Goal: Task Accomplishment & Management: Use online tool/utility

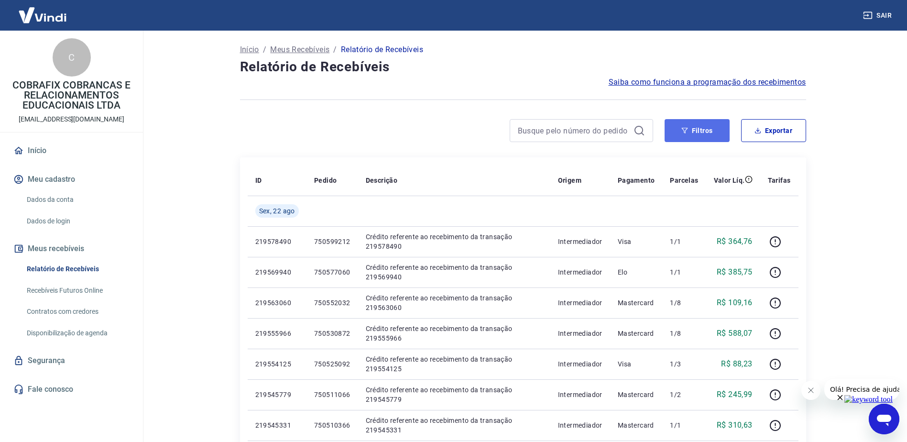
click at [716, 132] on button "Filtros" at bounding box center [697, 130] width 65 height 23
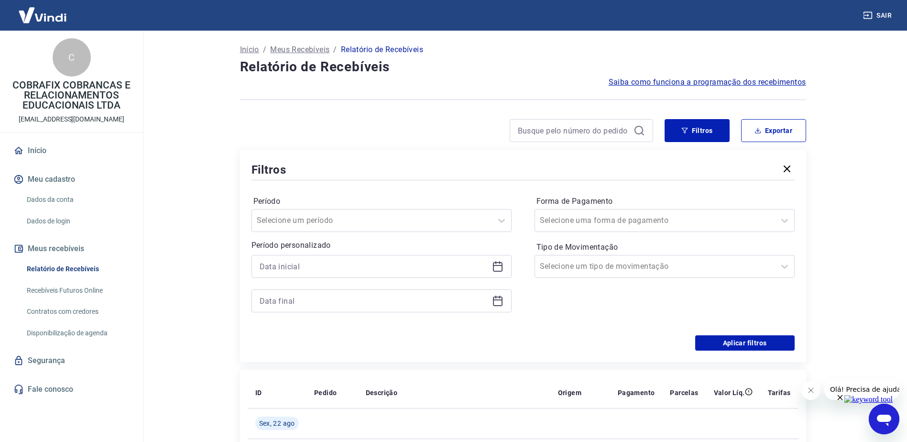
click at [502, 267] on icon at bounding box center [498, 267] width 10 height 10
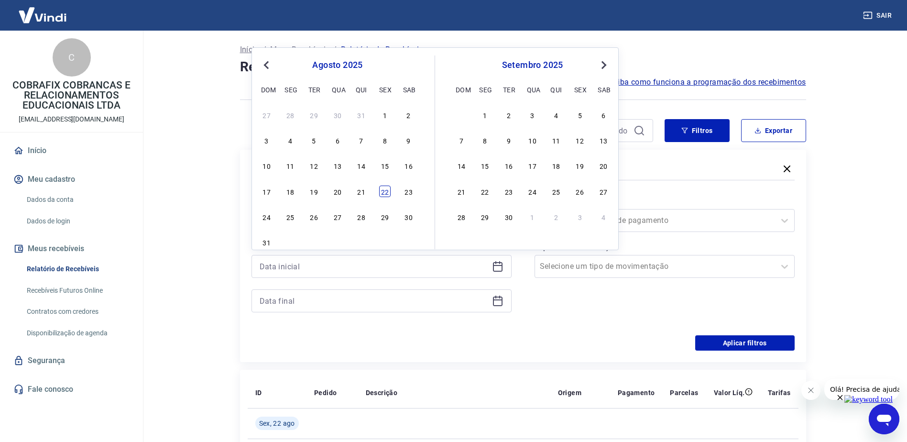
click at [385, 189] on div "22" at bounding box center [384, 191] width 11 height 11
type input "[DATE]"
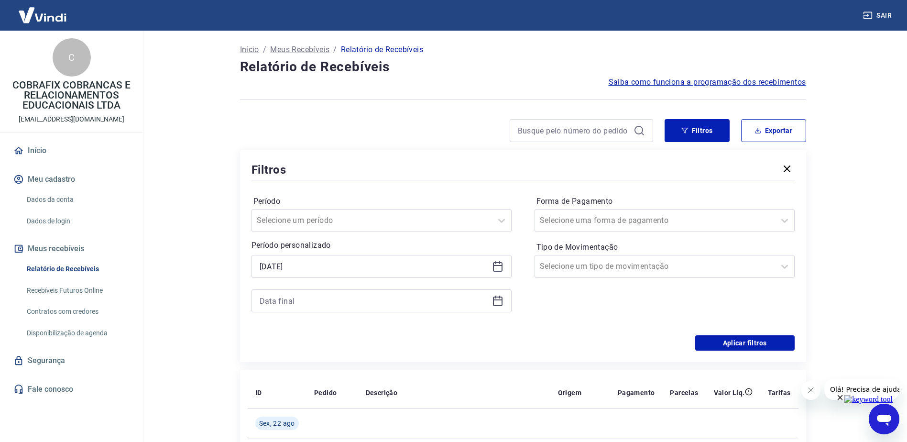
click at [503, 298] on icon at bounding box center [497, 300] width 11 height 11
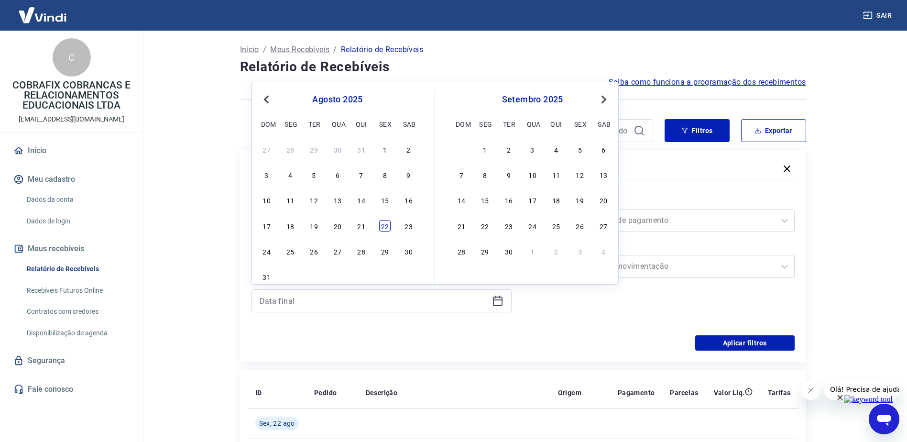
click at [387, 227] on div "22" at bounding box center [384, 225] width 11 height 11
type input "[DATE]"
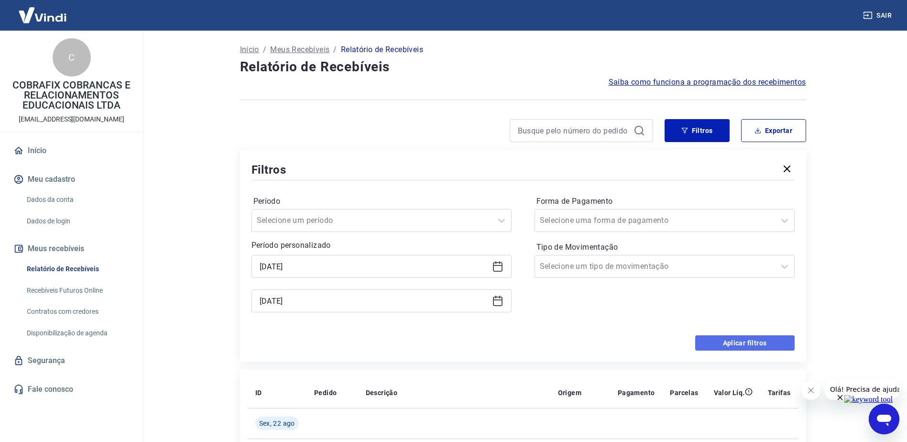
click at [749, 342] on button "Aplicar filtros" at bounding box center [744, 342] width 99 height 15
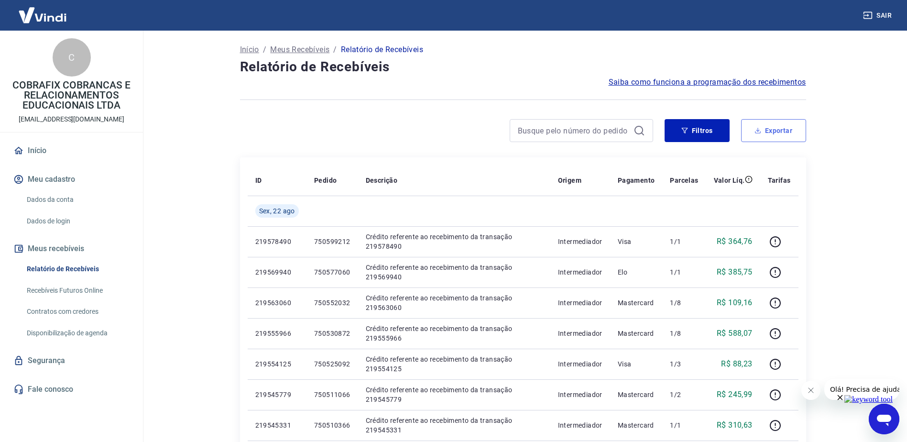
click at [794, 128] on button "Exportar" at bounding box center [773, 130] width 65 height 23
type input "[DATE]"
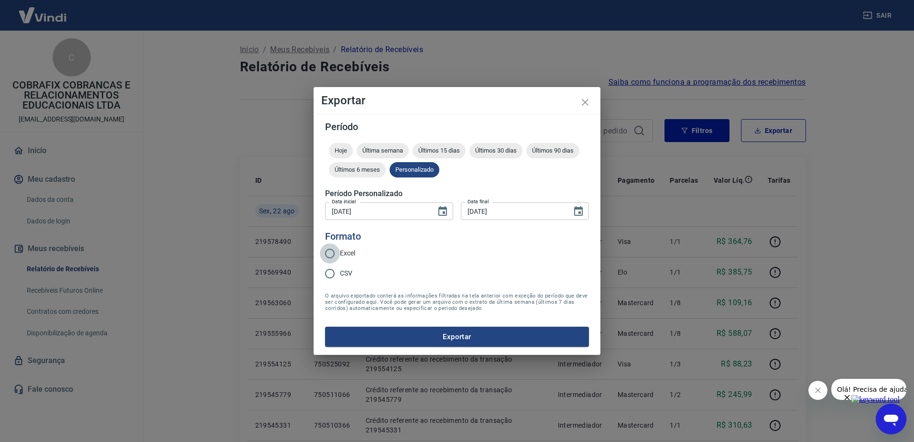
click at [328, 254] on input "Excel" at bounding box center [330, 253] width 20 height 20
radio input "true"
click at [459, 330] on button "Exportar" at bounding box center [457, 337] width 264 height 20
